Goal: Information Seeking & Learning: Learn about a topic

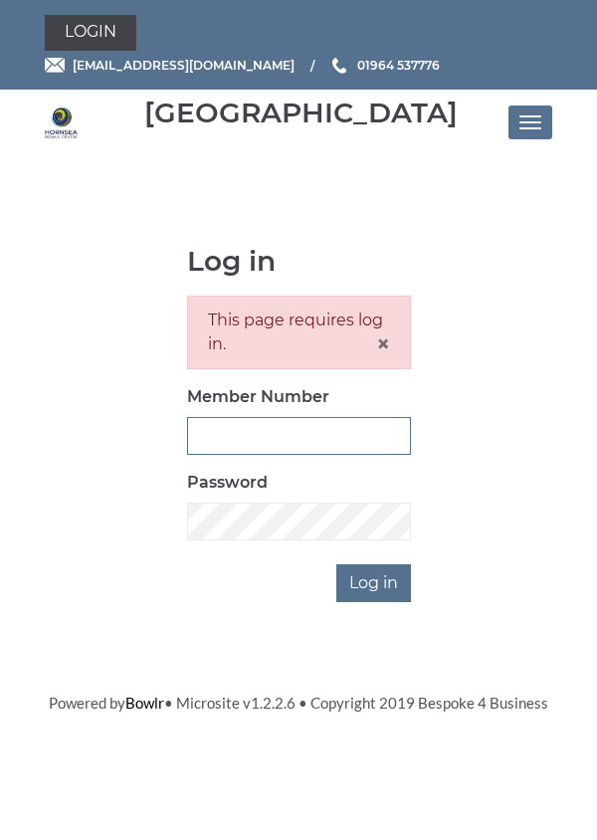
click at [283, 440] on input "Member Number" at bounding box center [299, 436] width 224 height 38
type input "0762"
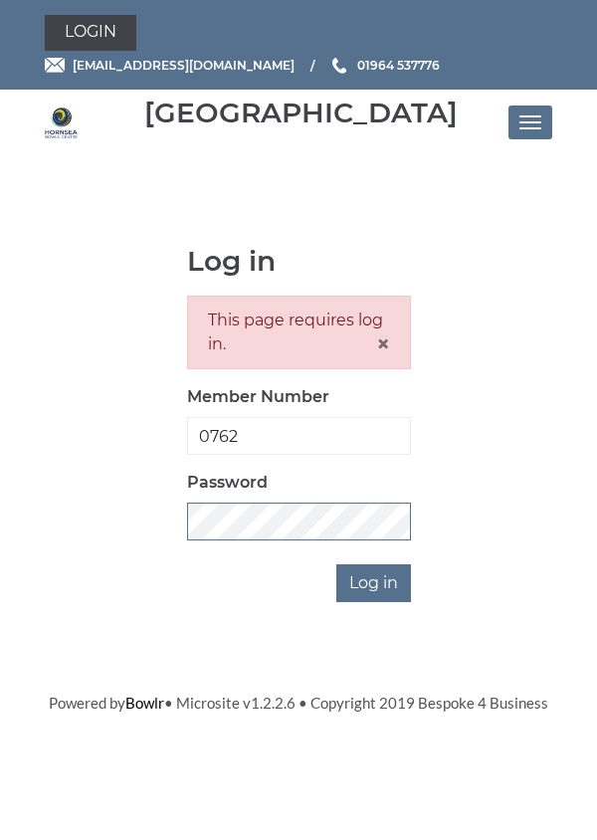
click at [336, 564] on input "Log in" at bounding box center [373, 583] width 75 height 38
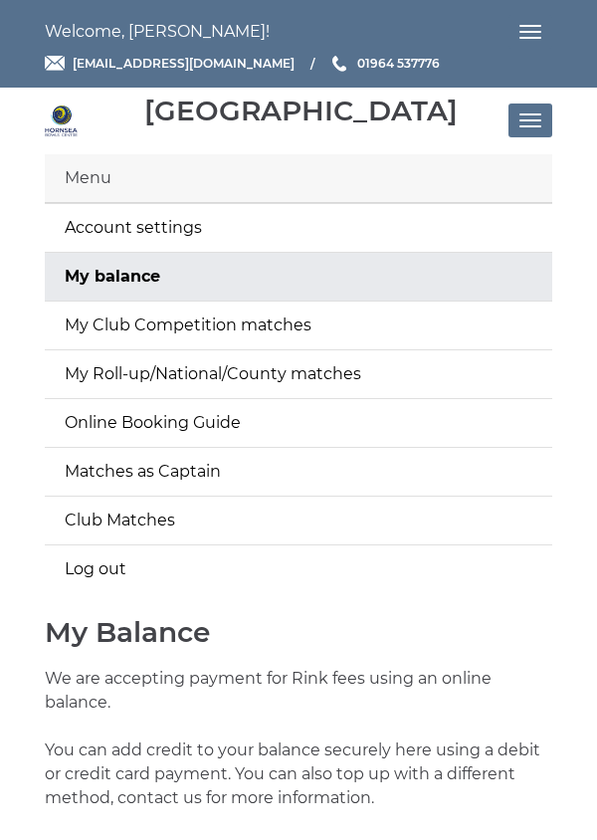
click at [514, 123] on button "Toggle navigation" at bounding box center [531, 121] width 44 height 34
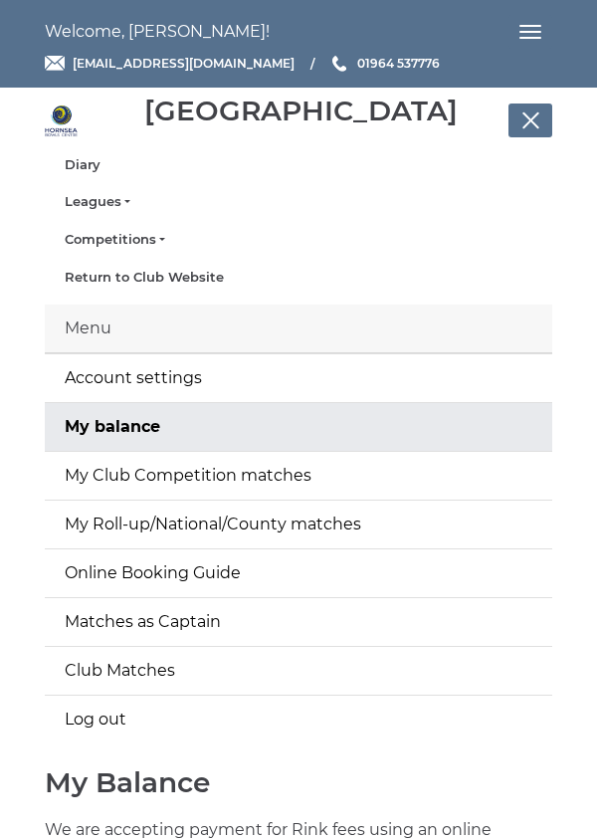
click at [93, 202] on link "Leagues" at bounding box center [299, 202] width 468 height 18
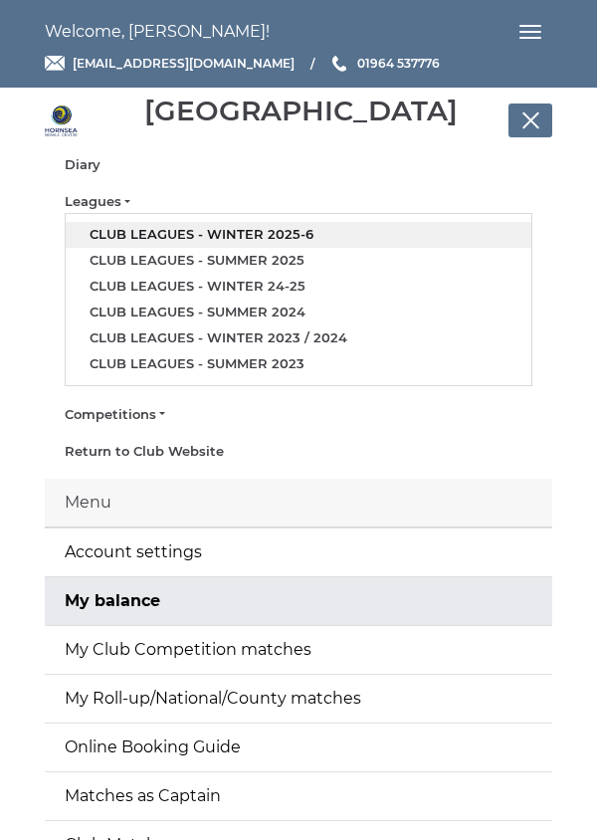
click at [263, 238] on link "Club leagues - Winter 2025-6" at bounding box center [299, 235] width 466 height 26
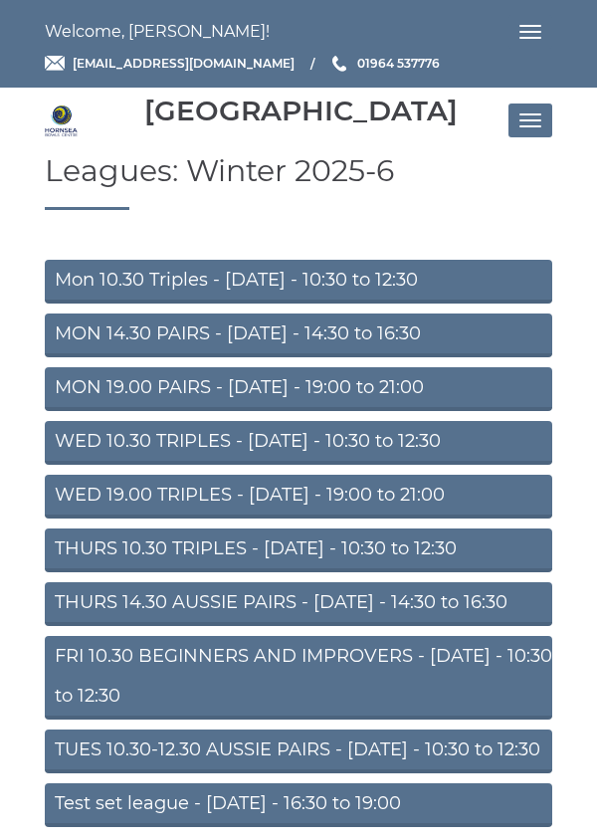
click at [226, 289] on link "Mon 10.30 Triples - [DATE] - 10:30 to 12:30" at bounding box center [299, 282] width 508 height 44
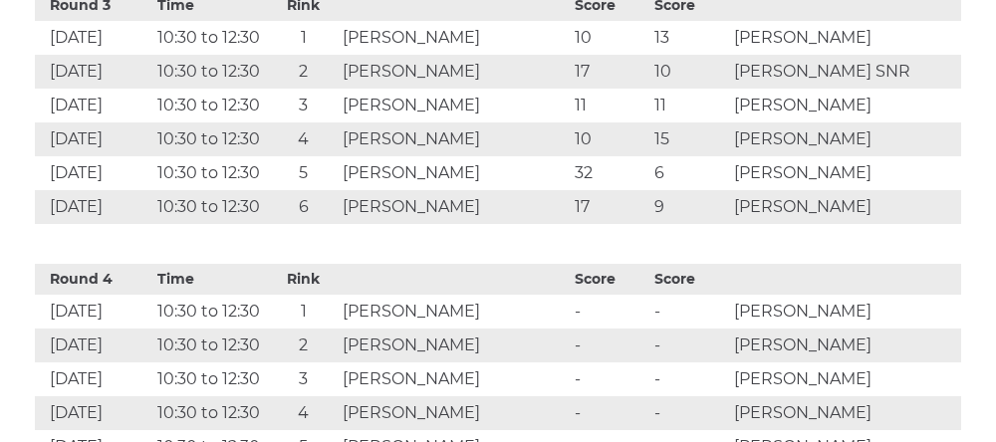
scroll to position [1598, 0]
click at [216, 122] on td "10:30 to 12:30" at bounding box center [210, 106] width 117 height 34
click at [239, 156] on td "10:30 to 12:30" at bounding box center [210, 139] width 117 height 34
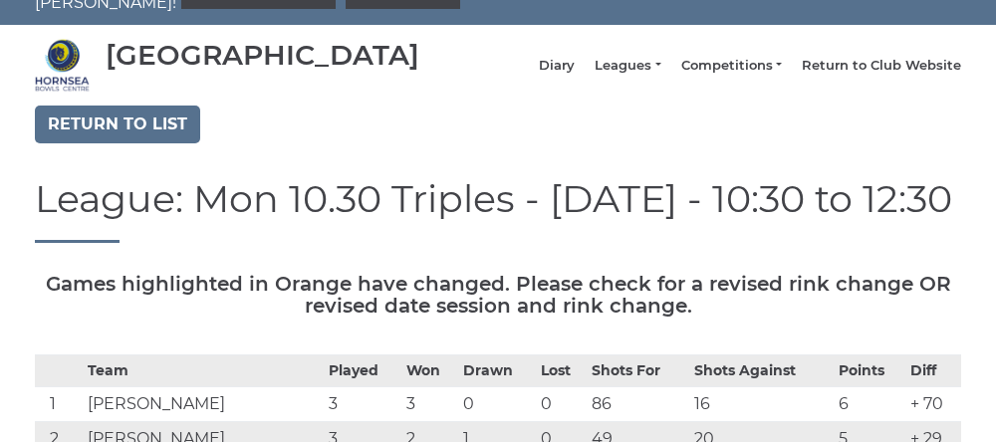
scroll to position [0, 0]
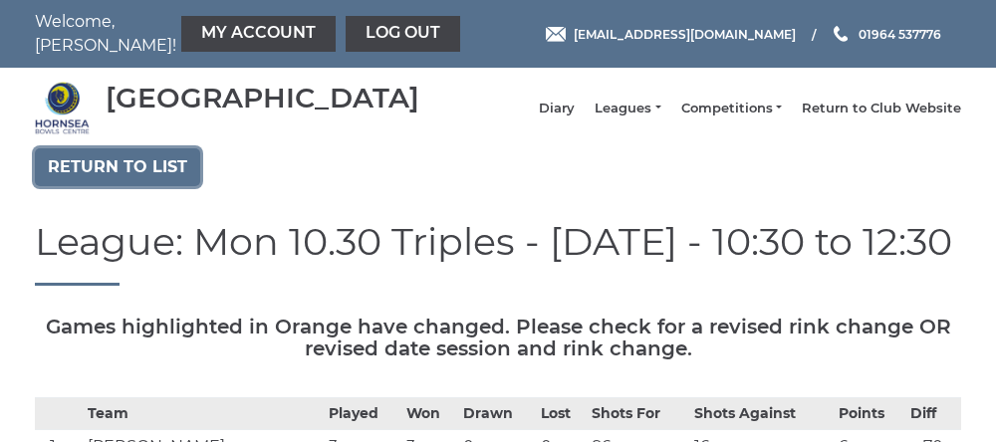
click at [129, 186] on link "Return to list" at bounding box center [117, 167] width 165 height 38
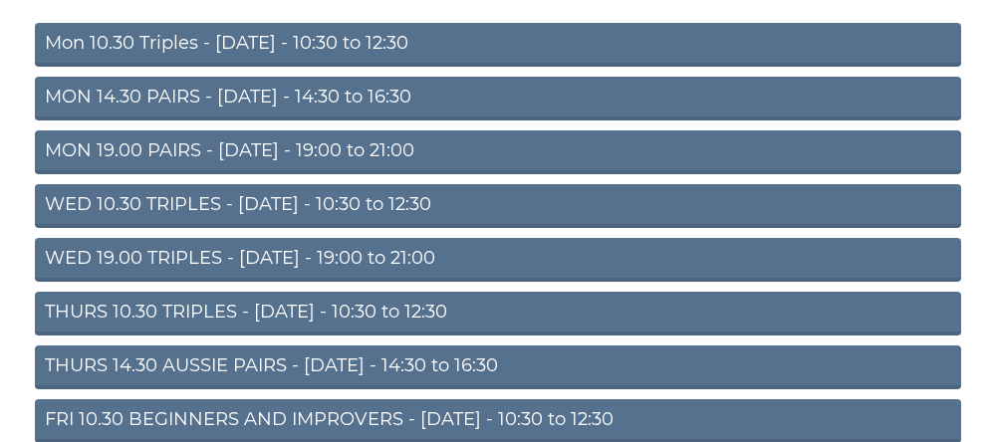
scroll to position [241, 0]
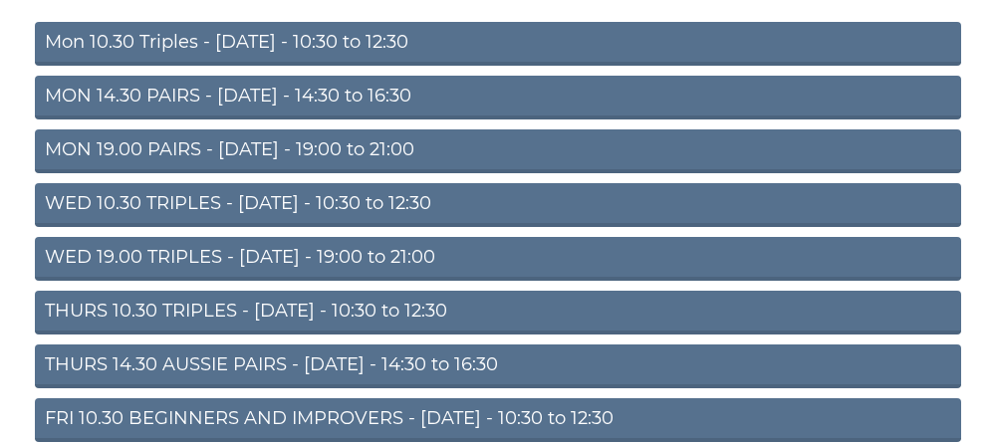
click at [295, 334] on link "THURS 10.30 TRIPLES - [DATE] - 10:30 to 12:30" at bounding box center [498, 313] width 926 height 44
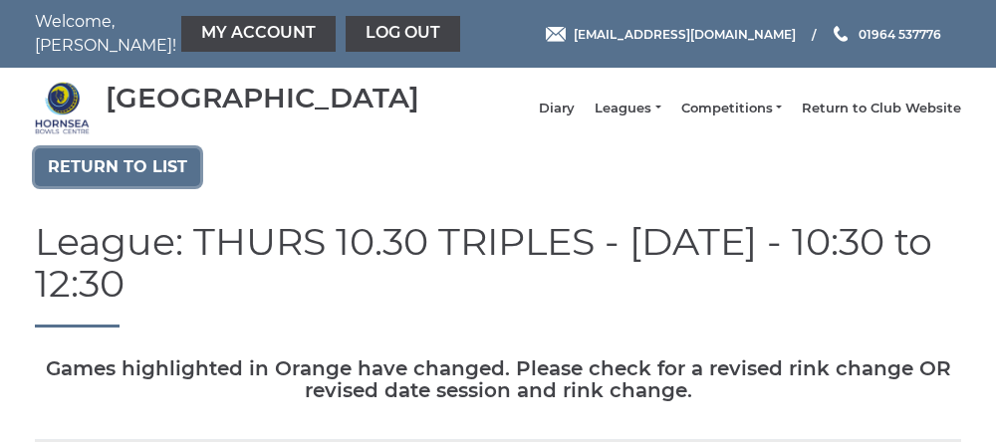
click at [129, 186] on link "Return to list" at bounding box center [117, 167] width 165 height 38
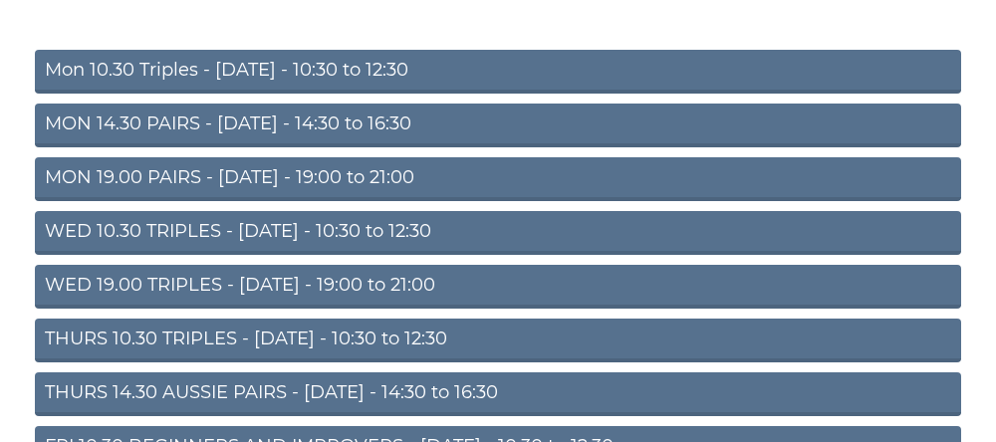
scroll to position [214, 0]
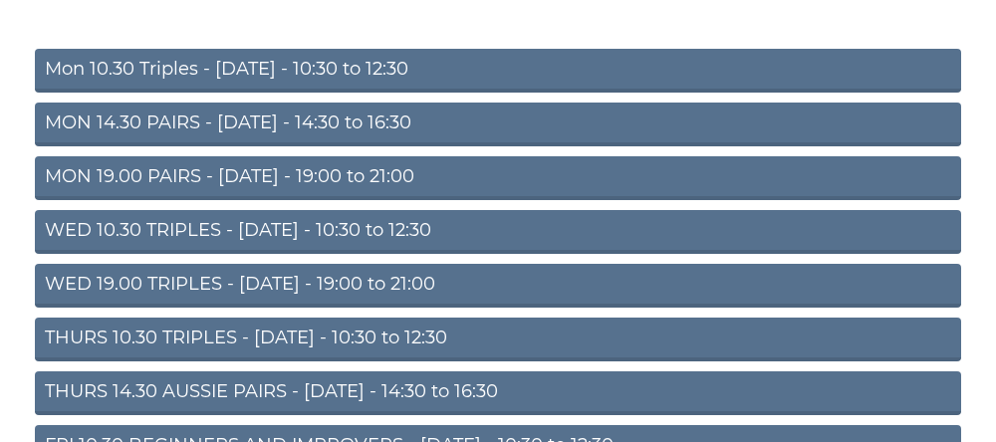
click at [285, 253] on link "WED 10.30 TRIPLES - [DATE] - 10:30 to 12:30" at bounding box center [498, 232] width 926 height 44
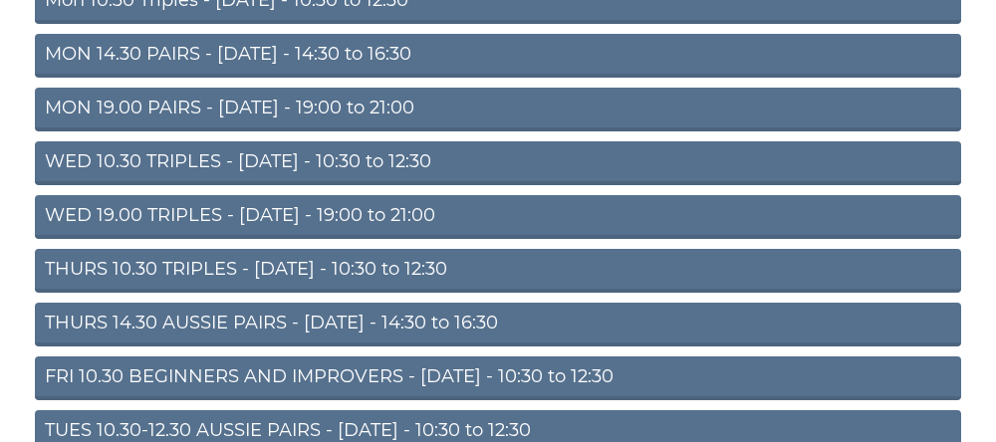
scroll to position [298, 0]
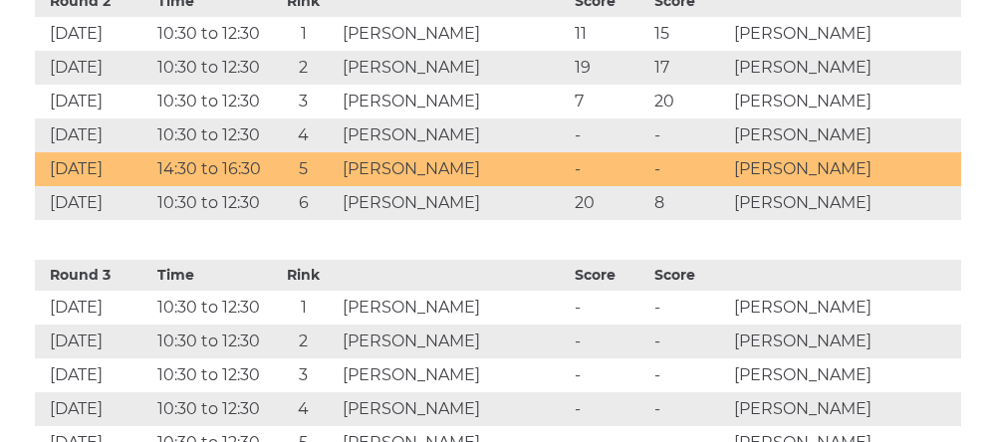
scroll to position [1371, 0]
